Goal: Use online tool/utility: Utilize a website feature to perform a specific function

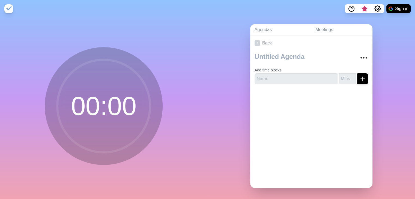
scroll to position [3, 0]
click at [116, 103] on circle at bounding box center [103, 106] width 93 height 93
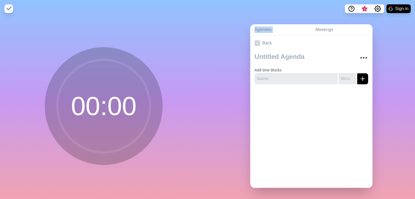
click at [116, 103] on circle at bounding box center [103, 106] width 93 height 93
click at [228, 93] on div "Agendas Meetings Back Add time blocks" at bounding box center [312, 108] width 208 height 182
click at [303, 78] on input "text" at bounding box center [296, 78] width 83 height 11
click at [270, 74] on input "পরিমাঙত রসায়ন QB Solve" at bounding box center [296, 78] width 83 height 11
type input "পরিমানগত রসায়ন QB Solve"
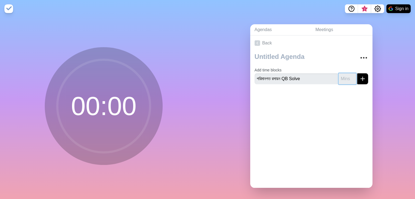
click at [340, 76] on input "number" at bounding box center [347, 78] width 17 height 11
type input "60"
click at [327, 97] on div at bounding box center [311, 100] width 122 height 22
click at [318, 73] on input "পরিমানগত রসায়ন QB Solve" at bounding box center [296, 78] width 83 height 11
click at [310, 105] on div at bounding box center [311, 100] width 122 height 22
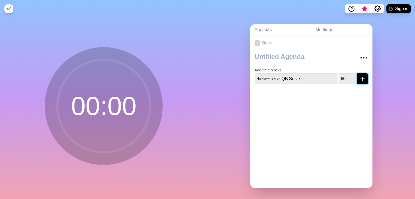
click at [359, 76] on icon "submit" at bounding box center [362, 79] width 7 height 7
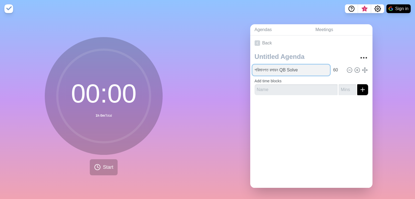
click at [300, 71] on input "পরিমানগত রসায়ন QB Solve" at bounding box center [291, 70] width 78 height 11
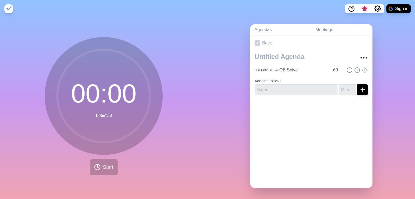
click at [319, 82] on form "Add time blocks" at bounding box center [312, 86] width 114 height 20
click at [362, 67] on icon at bounding box center [365, 70] width 6 height 6
click at [97, 174] on button "Start" at bounding box center [104, 167] width 28 height 16
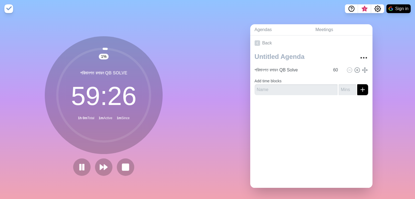
scroll to position [4, 0]
click at [83, 163] on icon at bounding box center [81, 167] width 9 height 9
click at [83, 164] on polygon at bounding box center [81, 167] width 5 height 7
click at [200, 112] on div "12 % পরিমানগত রসায়ন QB Solve 52 : 37 1h 0m Total 7m Active 18m Since" at bounding box center [104, 108] width 208 height 182
drag, startPoint x: 200, startPoint y: 112, endPoint x: 60, endPoint y: 88, distance: 141.6
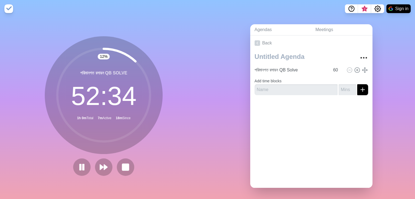
click at [60, 88] on div "12 % পরিমানগত রসায়ন QB Solve 52 : 34 1h 0m Total 7m Active 18m Since" at bounding box center [104, 108] width 208 height 182
click at [28, 58] on div "13 % পরিমানগত রসায়ন QB Solve 52 : 29 1h 0m Total 8m Active 18m Since" at bounding box center [104, 108] width 208 height 182
click at [28, 58] on div "13 % পরিমানগত রসায়ন QB Solve 52 : 28 1h 0m Total 8m Active 18m Since" at bounding box center [104, 108] width 208 height 182
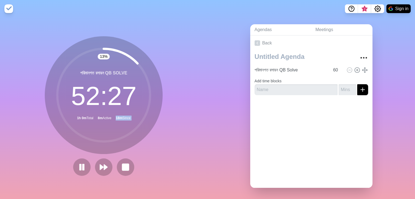
click at [28, 58] on div "13 % পরিমানগত রসায়ন QB Solve 52 : 27 1h 0m Total 8m Active 18m Since" at bounding box center [104, 108] width 208 height 182
click at [28, 58] on div "13 % পরিমানগত রসায়ন QB Solve 52 : 26 1h 0m Total 8m Active 18m Since" at bounding box center [104, 108] width 208 height 182
drag, startPoint x: 28, startPoint y: 58, endPoint x: 167, endPoint y: 140, distance: 160.6
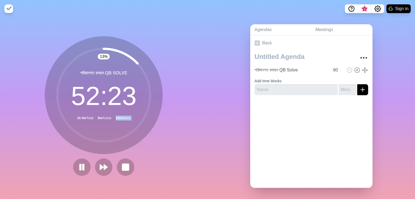
click at [167, 140] on div "13 % পরিমানগত রসায়ন QB Solve 52 : 23 1h 0m Total 8m Active 18m Since" at bounding box center [104, 108] width 208 height 182
click at [167, 140] on div "13 % পরিমানগত রসায়ন QB Solve 52 : 22 1h 0m Total 8m Active 18m Since" at bounding box center [104, 108] width 208 height 182
click at [167, 140] on div "13 % পরিমানগত রসায়ন QB Solve 52 : 21 1h 0m Total 8m Active 18m Since" at bounding box center [104, 108] width 208 height 182
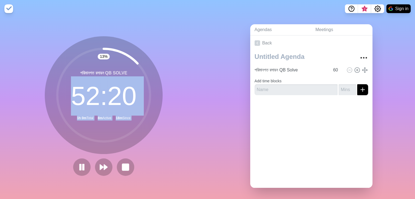
drag, startPoint x: 167, startPoint y: 140, endPoint x: 46, endPoint y: 64, distance: 142.7
click at [46, 64] on div "13 % পরিমানগত রসায়ন QB Solve 52 : 20 1h 0m Total 8m Active 18m Since" at bounding box center [104, 108] width 208 height 182
click at [227, 29] on div "Agendas Meetings Back পরিমানগত রসায়ন QB Solve 60 Add time blocks" at bounding box center [312, 108] width 208 height 182
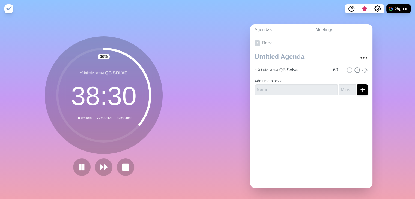
scroll to position [0, 0]
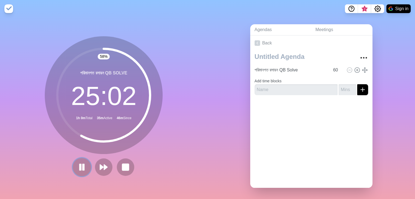
click at [79, 174] on button at bounding box center [82, 167] width 18 height 18
